Goal: Transaction & Acquisition: Purchase product/service

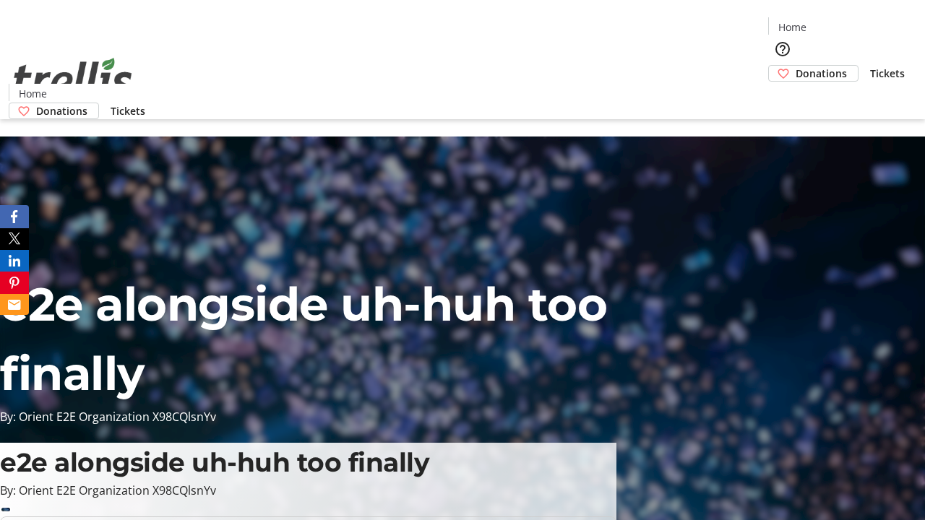
click at [870, 66] on span "Tickets" at bounding box center [887, 73] width 35 height 15
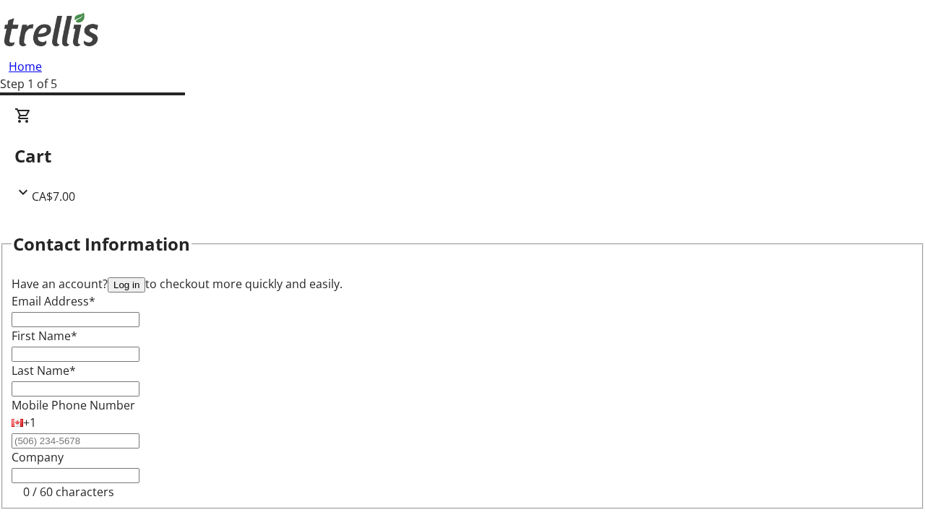
click at [145, 277] on button "Log in" at bounding box center [127, 284] width 38 height 15
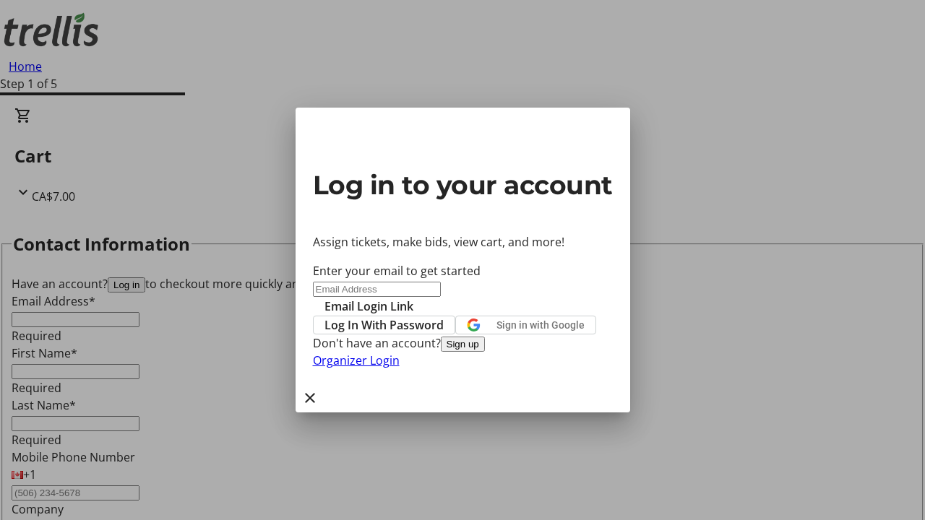
click at [444, 316] on span "Log In With Password" at bounding box center [383, 324] width 119 height 17
